Goal: Obtain resource: Obtain resource

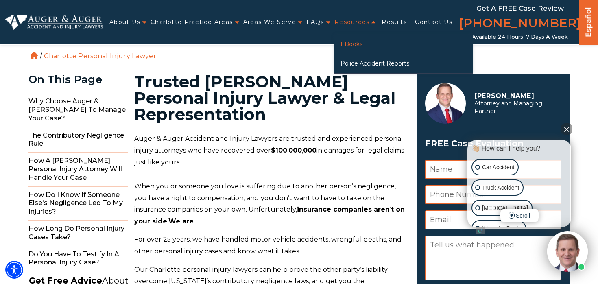
click at [354, 44] on link "eBooks" at bounding box center [404, 44] width 138 height 19
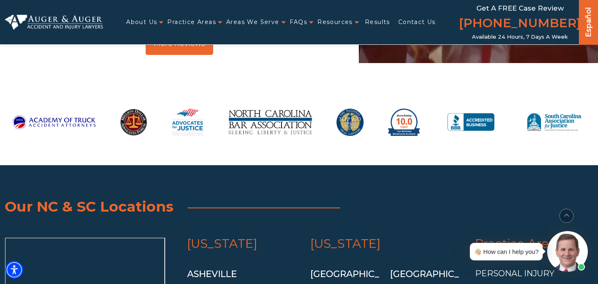
scroll to position [2750, 0]
